Goal: Task Accomplishment & Management: Manage account settings

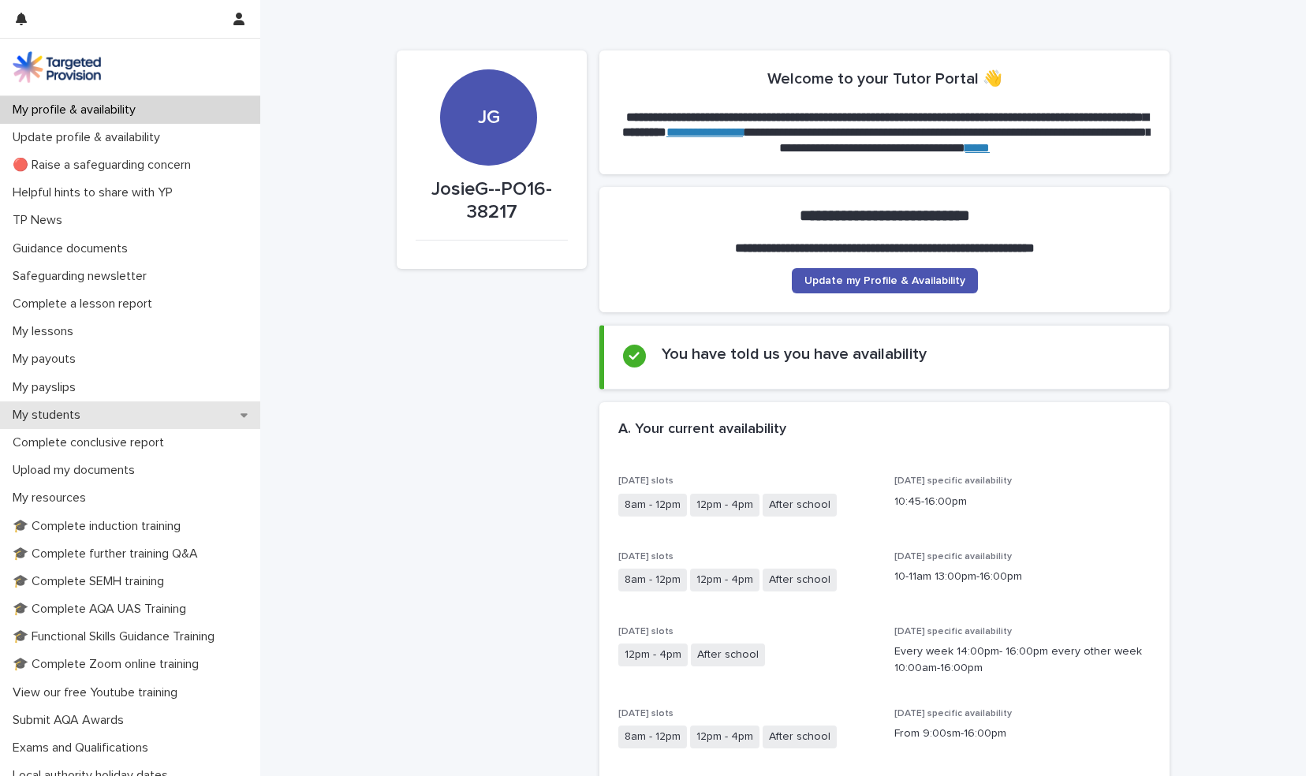
click at [73, 426] on div "My students" at bounding box center [130, 415] width 260 height 28
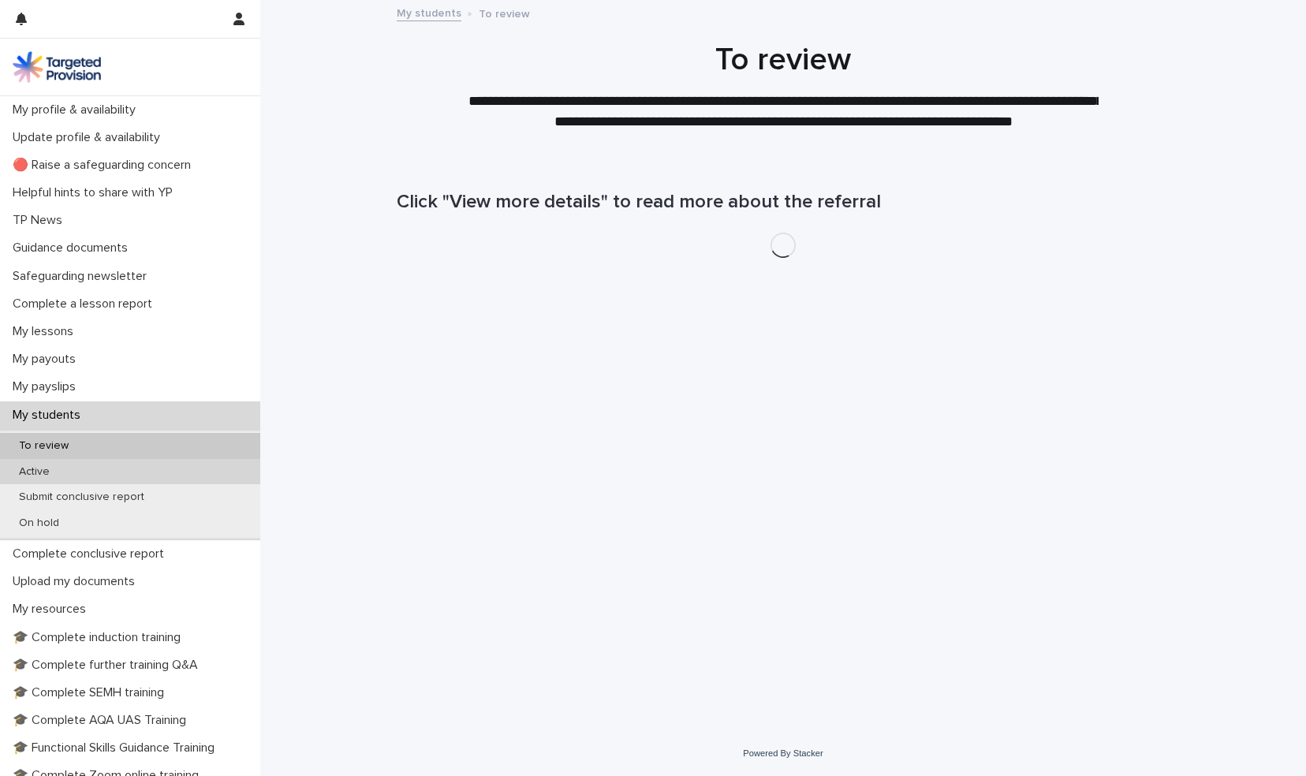
click at [55, 463] on div "Active" at bounding box center [130, 472] width 260 height 26
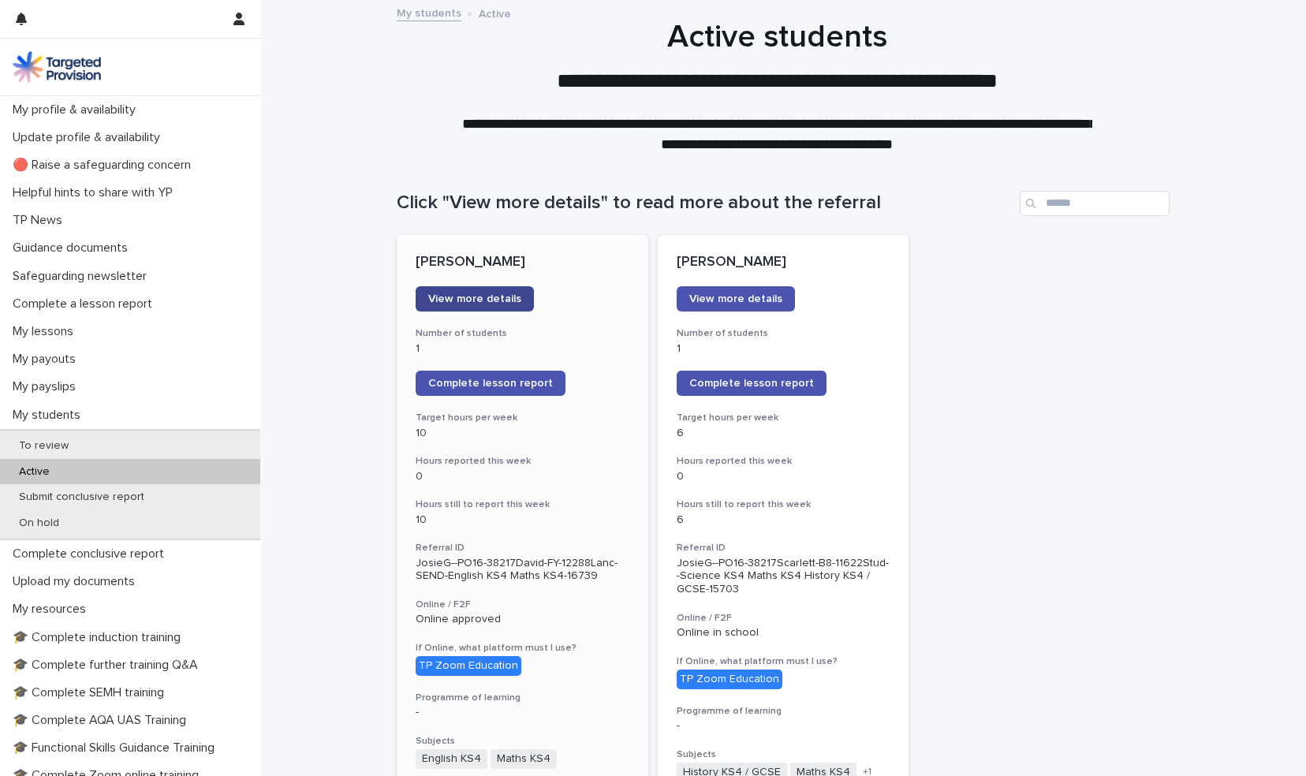
click at [502, 290] on link "View more details" at bounding box center [475, 298] width 118 height 25
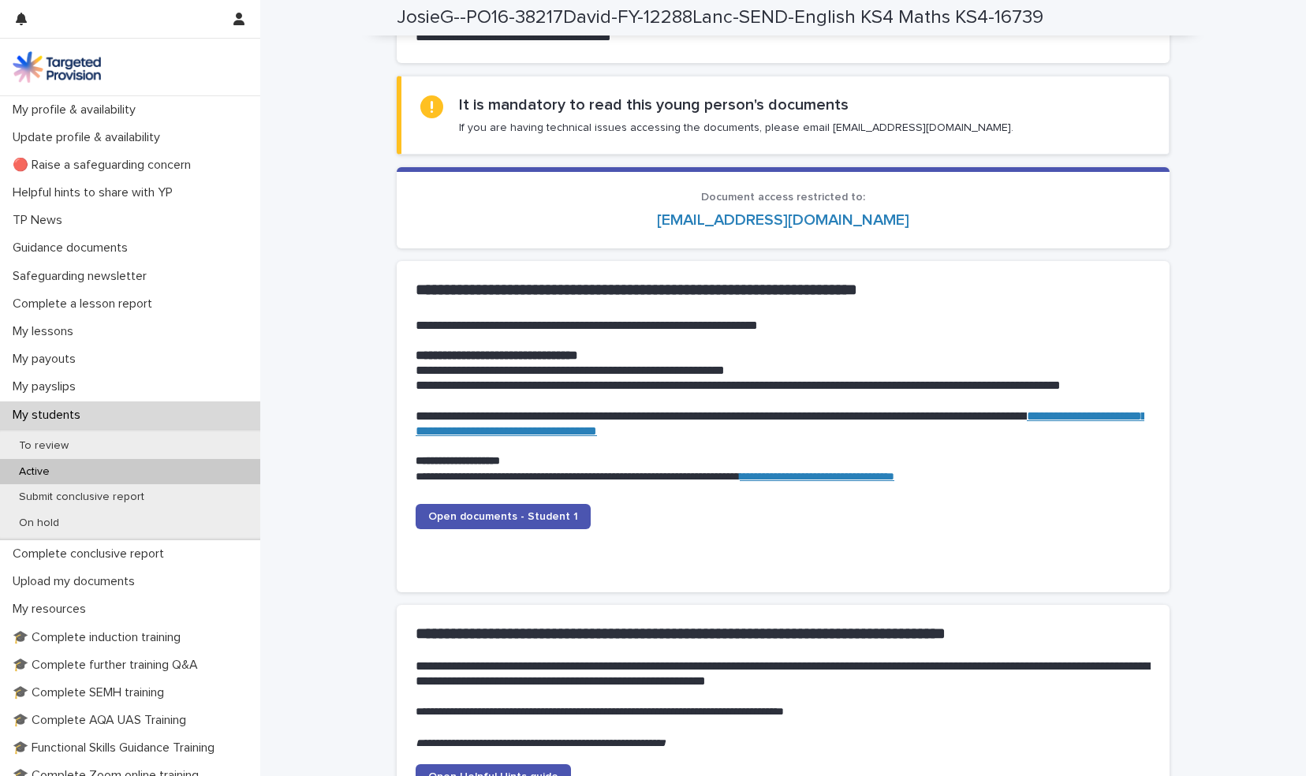
scroll to position [1419, 0]
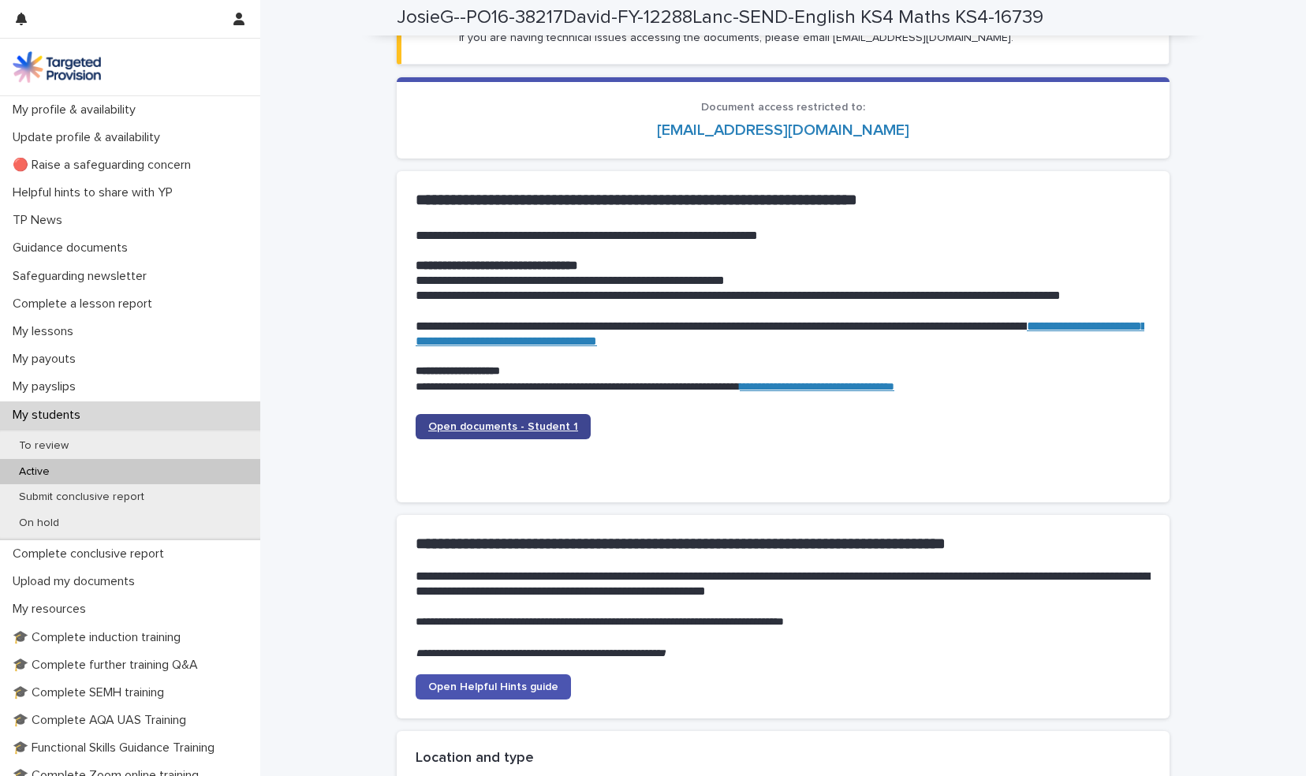
click at [513, 417] on link "Open documents - Student 1" at bounding box center [503, 426] width 175 height 25
click at [509, 424] on span "Open documents - Student 1" at bounding box center [503, 426] width 150 height 11
click at [483, 425] on span "Open documents - Student 1" at bounding box center [503, 426] width 150 height 11
